Goal: Task Accomplishment & Management: Manage account settings

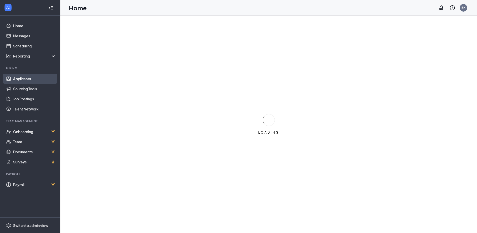
click at [18, 78] on link "Applicants" at bounding box center [34, 78] width 43 height 10
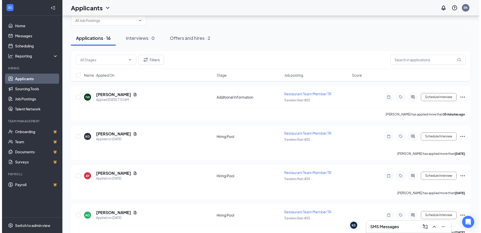
scroll to position [25, 0]
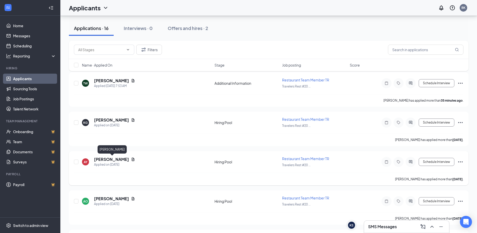
click at [107, 159] on h5 "[PERSON_NAME]" at bounding box center [111, 159] width 35 height 6
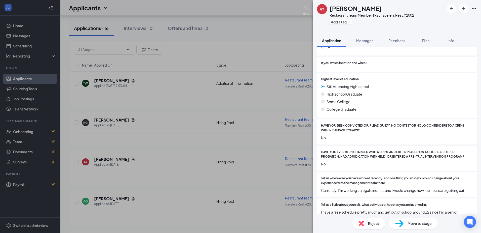
scroll to position [346, 0]
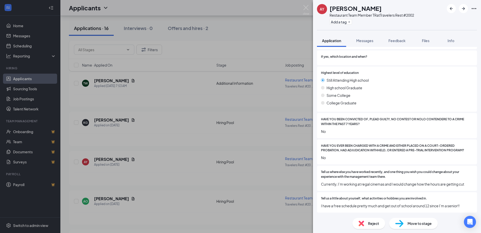
click at [160, 125] on div "AY [PERSON_NAME] Restaurant Team Member TR at Travelers Rest #2002 Add a tag Ap…" at bounding box center [240, 116] width 481 height 233
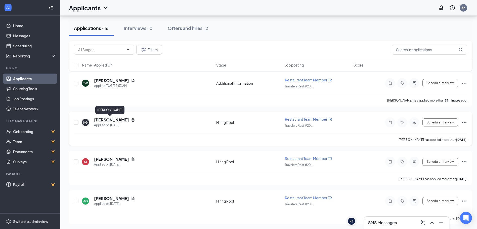
click at [111, 119] on h5 "[PERSON_NAME]" at bounding box center [111, 120] width 35 height 6
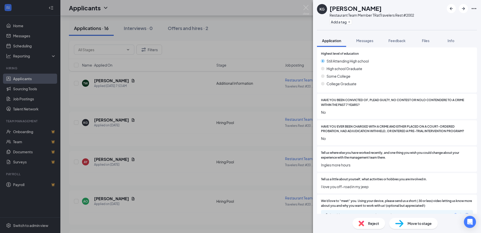
scroll to position [377, 0]
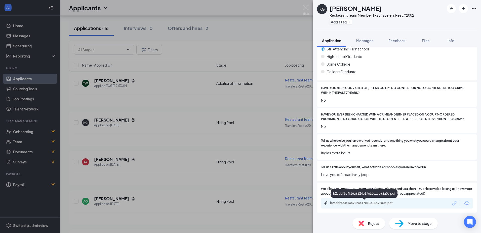
click at [357, 203] on div "b2addf534f16a9224e17e10e13b92a0c.pdf" at bounding box center [365, 203] width 70 height 4
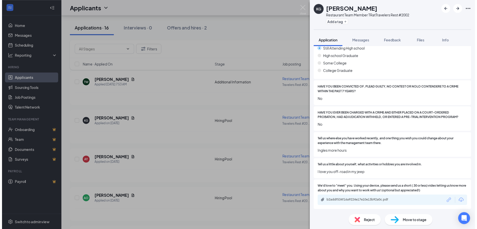
scroll to position [375, 0]
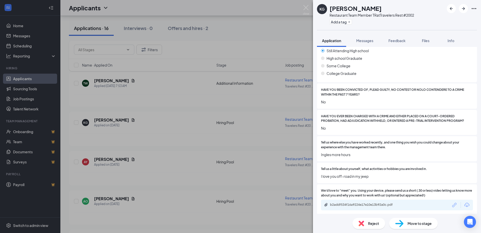
click at [252, 38] on div "KG [PERSON_NAME] Restaurant Team Member TR at Travelers Rest #2002 Add a tag Ap…" at bounding box center [240, 116] width 481 height 233
